Goal: Use online tool/utility: Utilize a website feature to perform a specific function

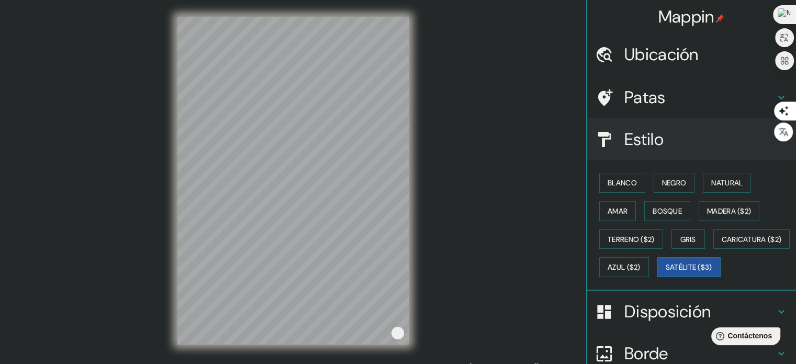
scroll to position [124, 0]
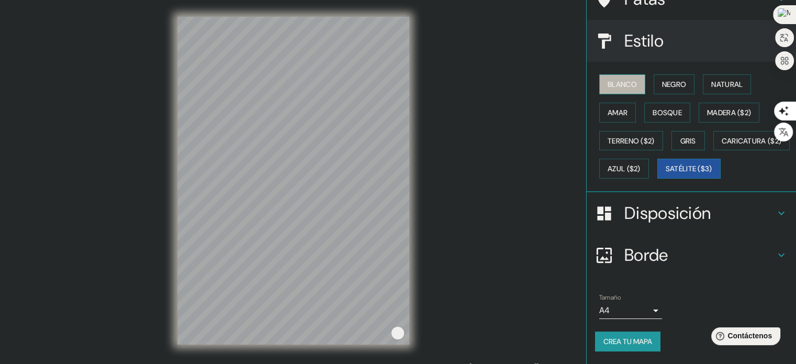
click at [624, 80] on font "Blanco" at bounding box center [622, 84] width 29 height 9
click at [667, 80] on font "Negro" at bounding box center [674, 84] width 25 height 9
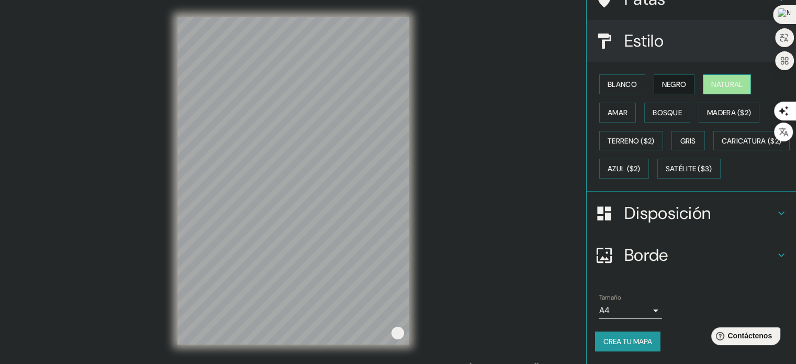
click at [713, 80] on font "Natural" at bounding box center [727, 84] width 31 height 9
click at [613, 108] on font "Amar" at bounding box center [618, 112] width 20 height 9
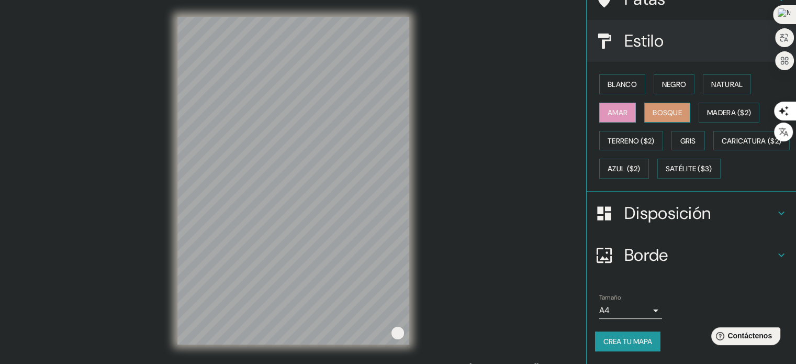
click at [655, 108] on font "Bosque" at bounding box center [667, 112] width 29 height 9
click at [714, 108] on font "Madera ($2)" at bounding box center [729, 112] width 44 height 9
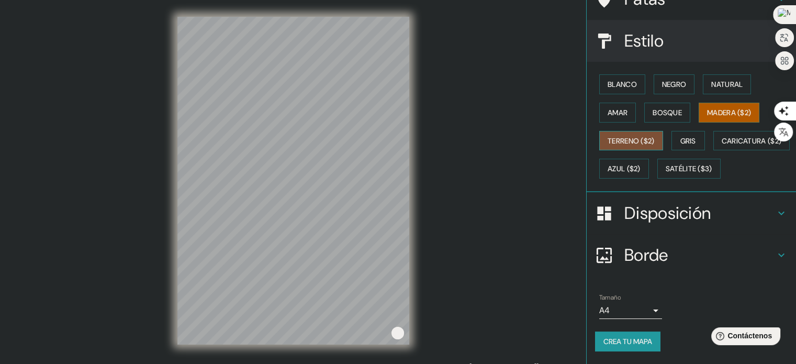
click at [638, 136] on font "Terreno ($2)" at bounding box center [631, 140] width 47 height 9
click at [683, 136] on font "Gris" at bounding box center [689, 140] width 16 height 9
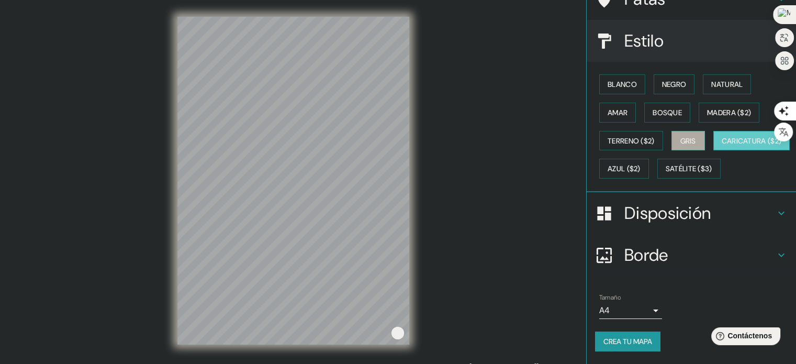
click at [722, 145] on font "Caricatura ($2)" at bounding box center [752, 140] width 60 height 9
click at [641, 164] on font "Azul ($2)" at bounding box center [624, 168] width 33 height 9
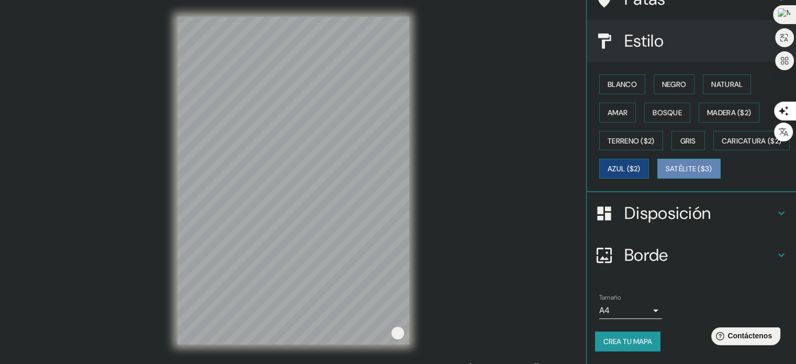
click at [658, 176] on button "Satélite ($3)" at bounding box center [689, 169] width 63 height 20
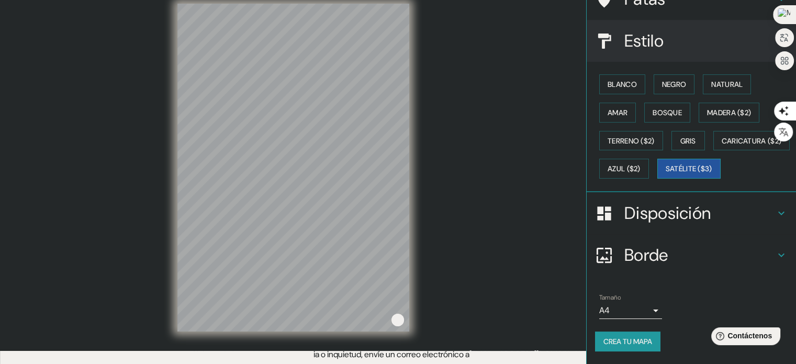
scroll to position [14, 0]
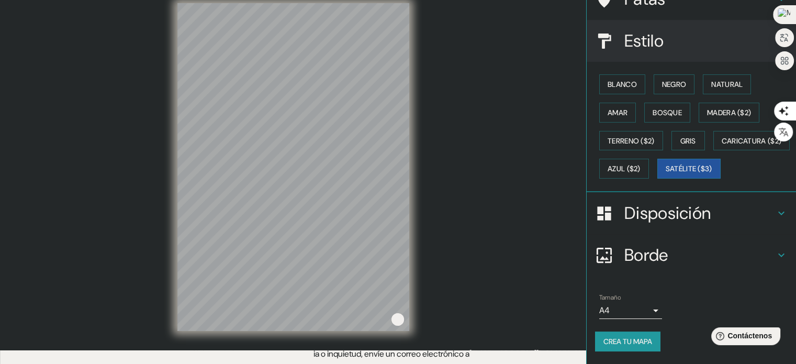
click at [775, 213] on icon at bounding box center [781, 213] width 13 height 13
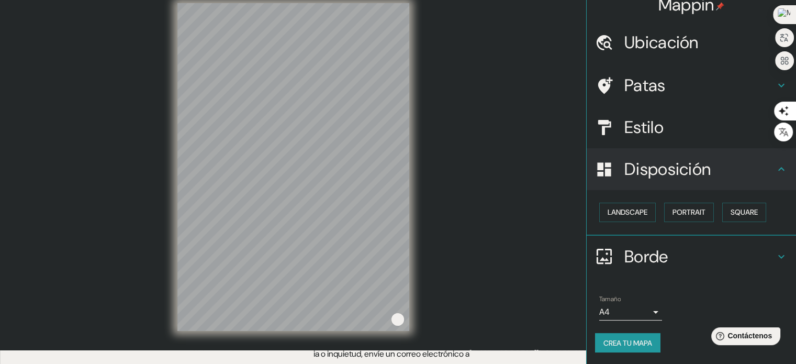
scroll to position [13, 0]
click at [617, 208] on font "Paisaje" at bounding box center [621, 211] width 26 height 9
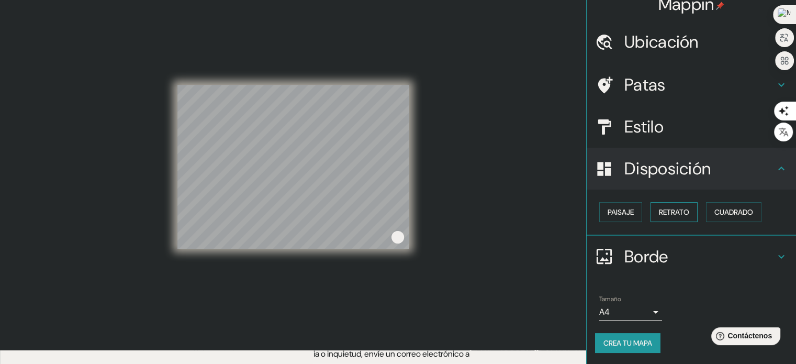
click at [672, 214] on font "Retrato" at bounding box center [674, 211] width 30 height 9
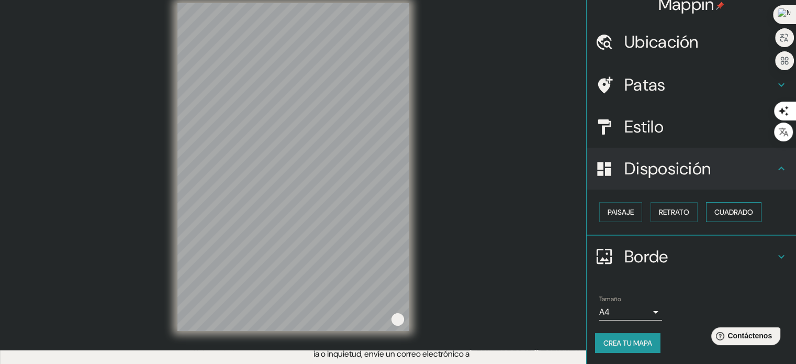
click at [731, 214] on font "Cuadrado" at bounding box center [734, 211] width 39 height 9
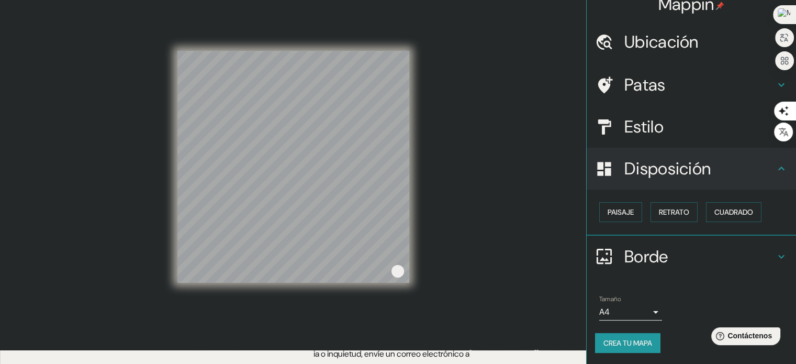
click at [775, 257] on icon at bounding box center [781, 256] width 13 height 13
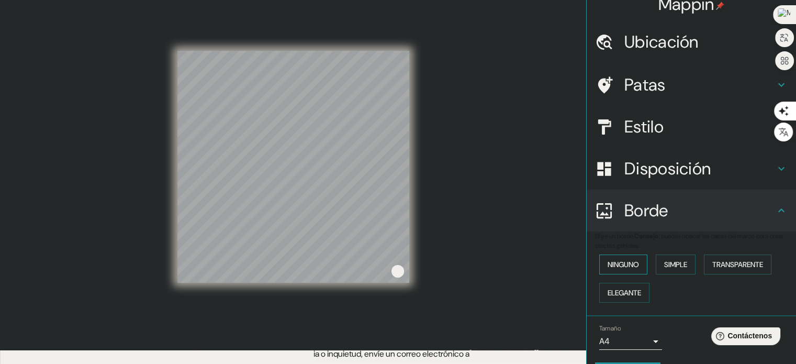
click at [626, 263] on font "Ninguno" at bounding box center [623, 264] width 31 height 9
click at [679, 270] on font "Simple" at bounding box center [675, 265] width 23 height 14
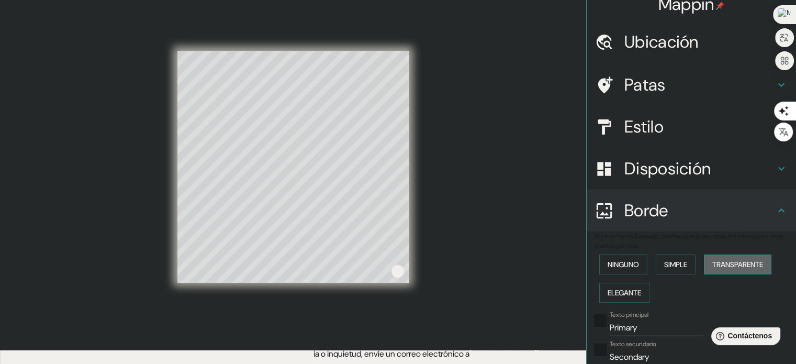
click at [731, 268] on font "Transparente" at bounding box center [738, 264] width 51 height 9
click at [620, 295] on font "Elegante" at bounding box center [625, 292] width 34 height 9
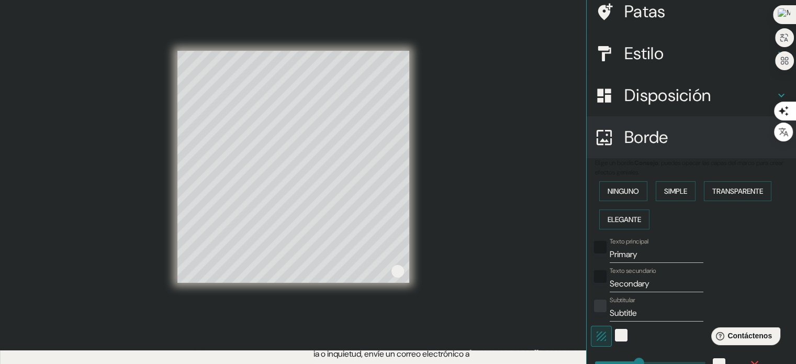
scroll to position [117, 0]
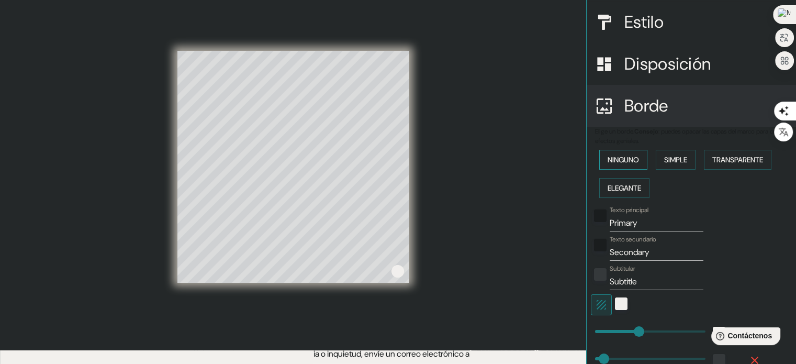
click at [619, 160] on font "Ninguno" at bounding box center [623, 159] width 31 height 9
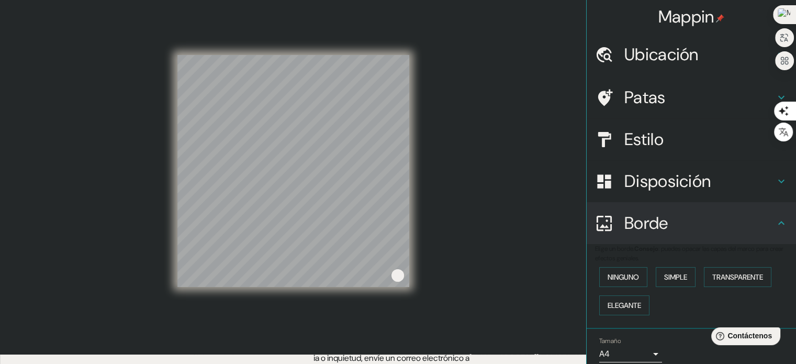
scroll to position [0, 0]
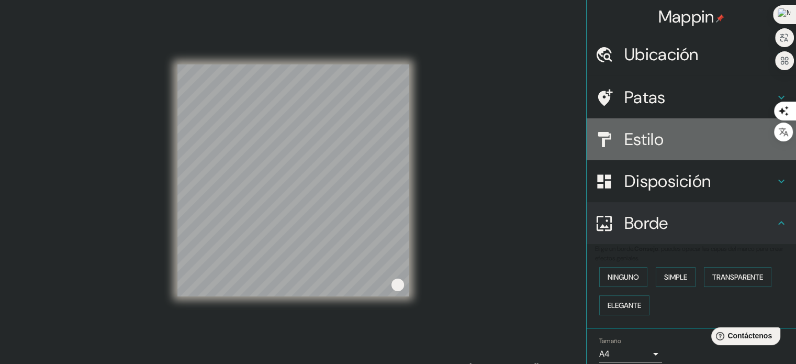
click at [775, 144] on icon at bounding box center [781, 139] width 13 height 13
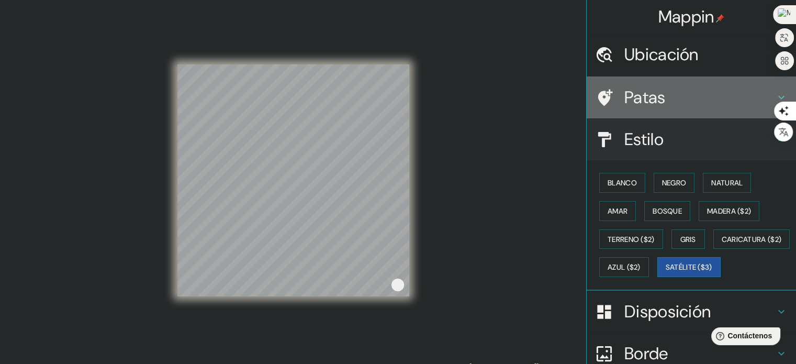
click at [741, 96] on h4 "Patas" at bounding box center [700, 97] width 151 height 21
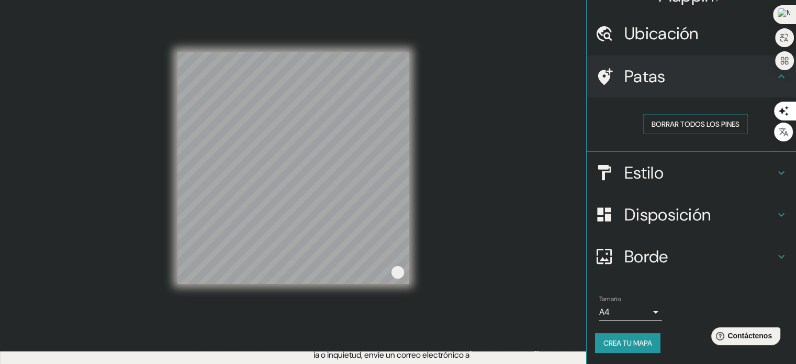
scroll to position [14, 0]
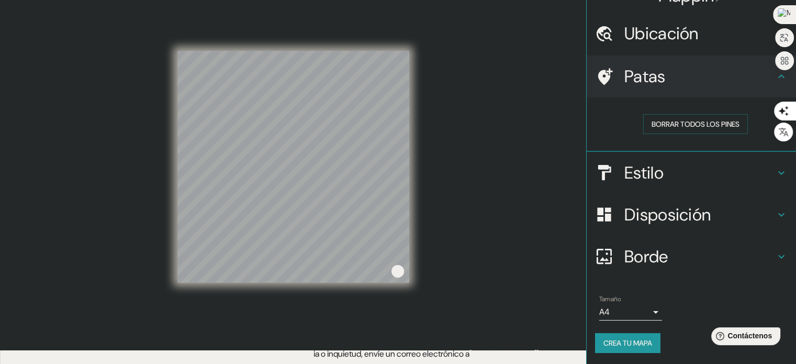
click at [775, 256] on icon at bounding box center [781, 256] width 13 height 13
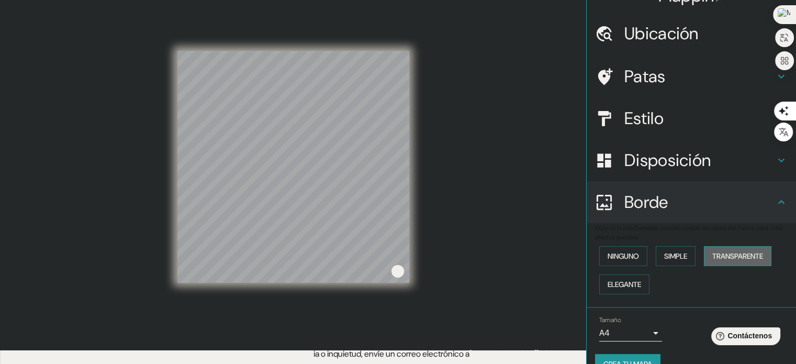
click at [737, 259] on font "Transparente" at bounding box center [738, 255] width 51 height 9
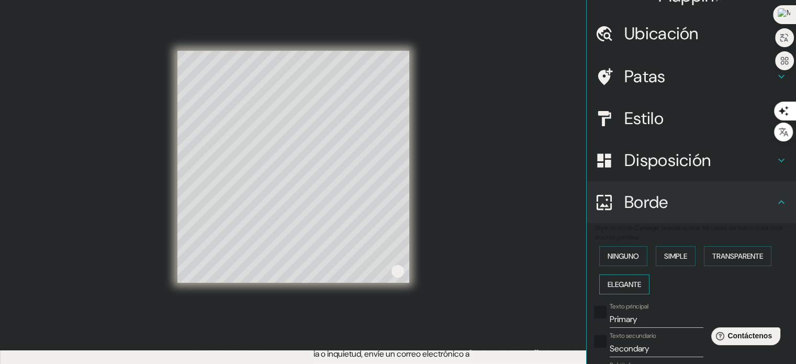
click at [619, 279] on font "Elegante" at bounding box center [625, 285] width 34 height 14
click at [618, 256] on font "Ninguno" at bounding box center [623, 255] width 31 height 9
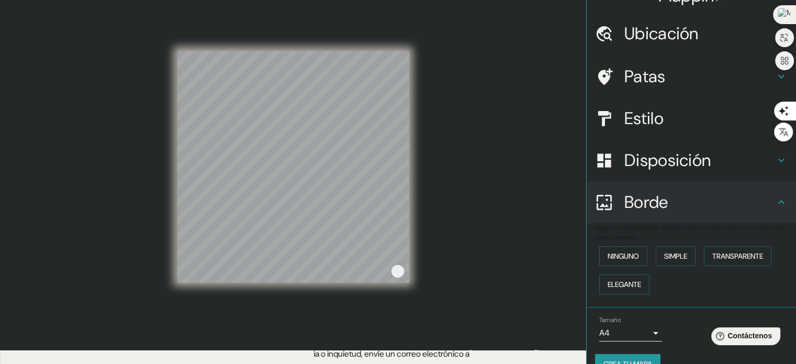
click at [723, 164] on h4 "Disposición" at bounding box center [700, 160] width 151 height 21
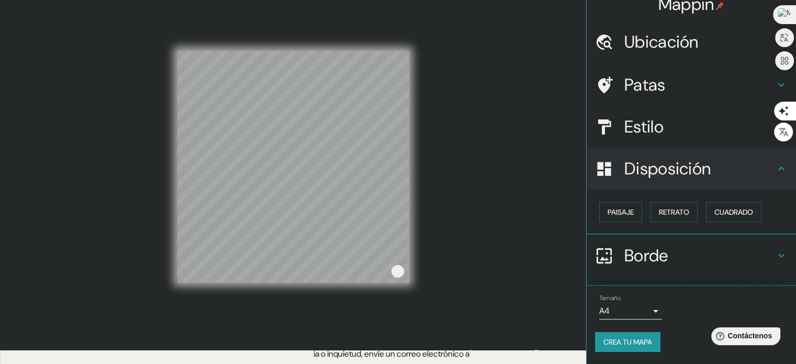
scroll to position [13, 0]
click at [626, 214] on font "Paisaje" at bounding box center [621, 211] width 26 height 9
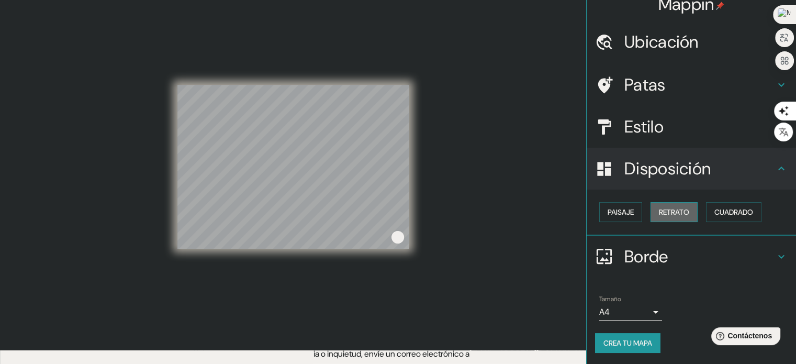
click at [683, 216] on font "Retrato" at bounding box center [674, 212] width 30 height 14
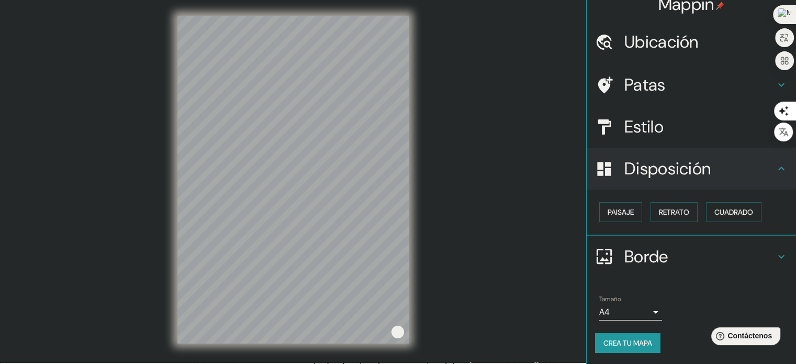
scroll to position [0, 0]
